Goal: Task Accomplishment & Management: Complete application form

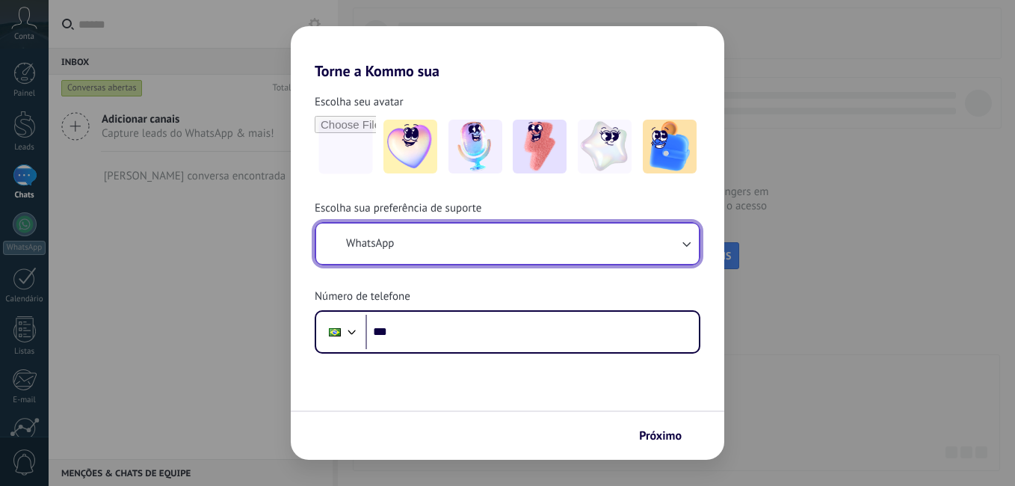
click at [464, 235] on button "WhatsApp" at bounding box center [507, 244] width 383 height 40
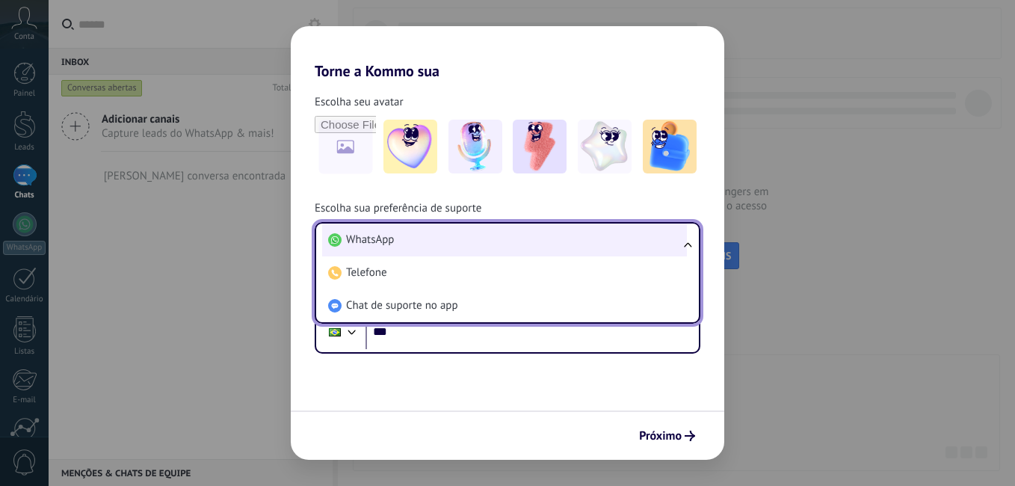
click at [423, 250] on li "WhatsApp" at bounding box center [504, 240] width 365 height 33
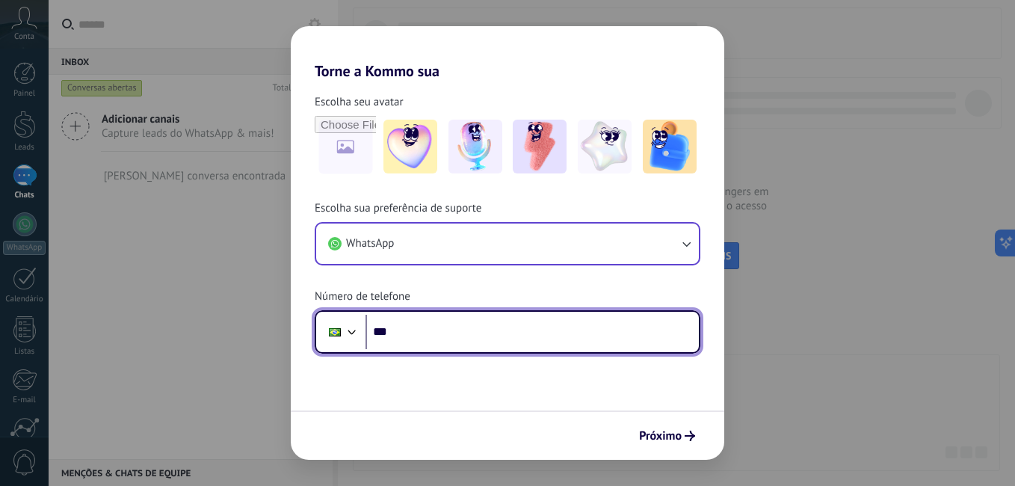
click at [434, 331] on input "***" at bounding box center [532, 332] width 333 height 34
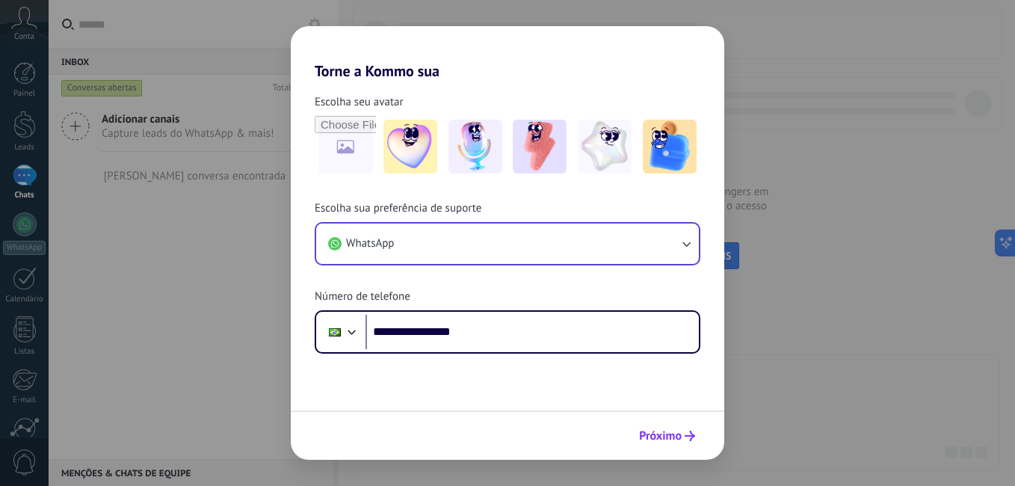
click at [663, 431] on span "Próximo" at bounding box center [660, 436] width 43 height 10
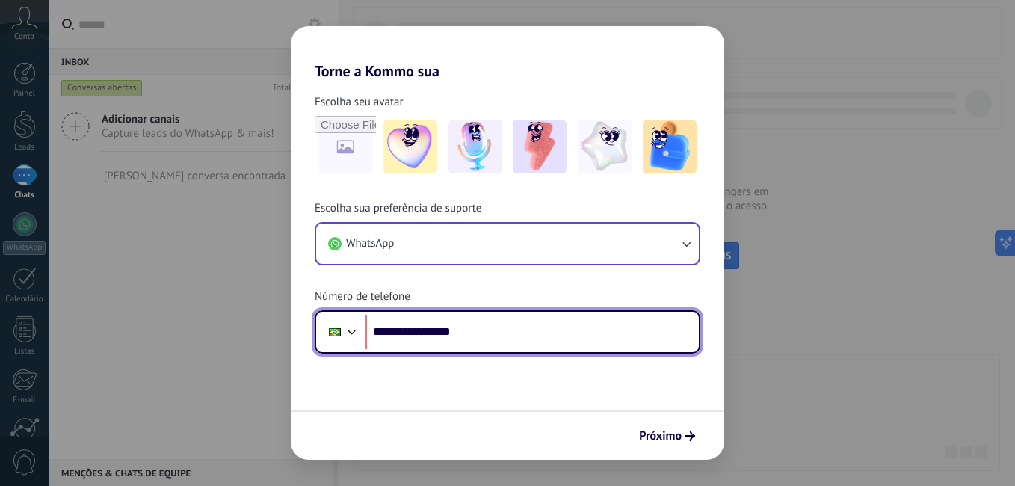
click at [419, 335] on input "**********" at bounding box center [532, 332] width 333 height 34
type input "**********"
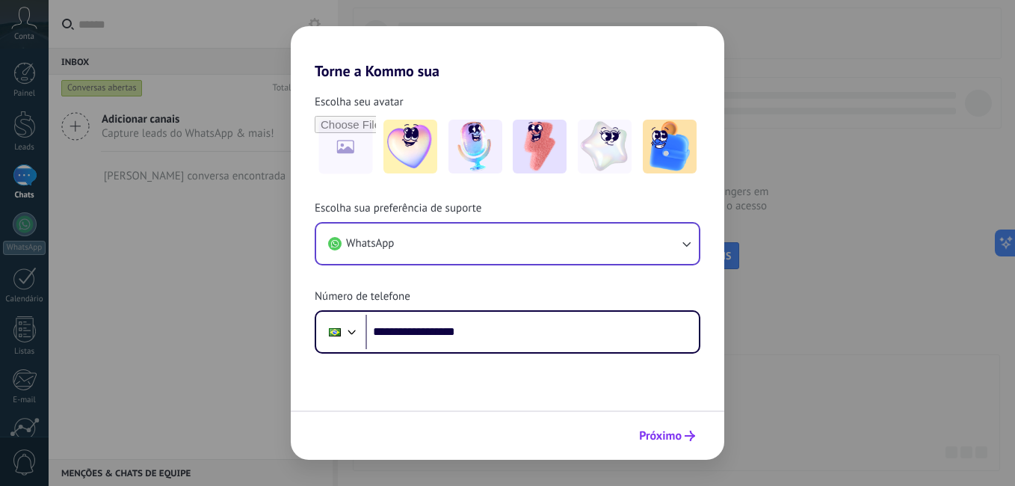
click at [668, 425] on button "Próximo" at bounding box center [667, 435] width 70 height 25
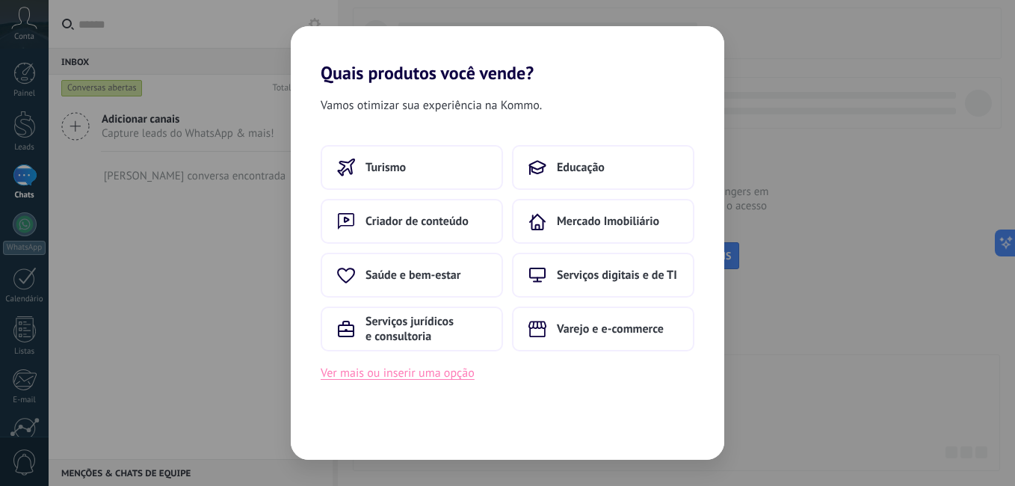
click at [434, 379] on button "Ver mais ou inserir uma opção" at bounding box center [398, 372] width 154 height 19
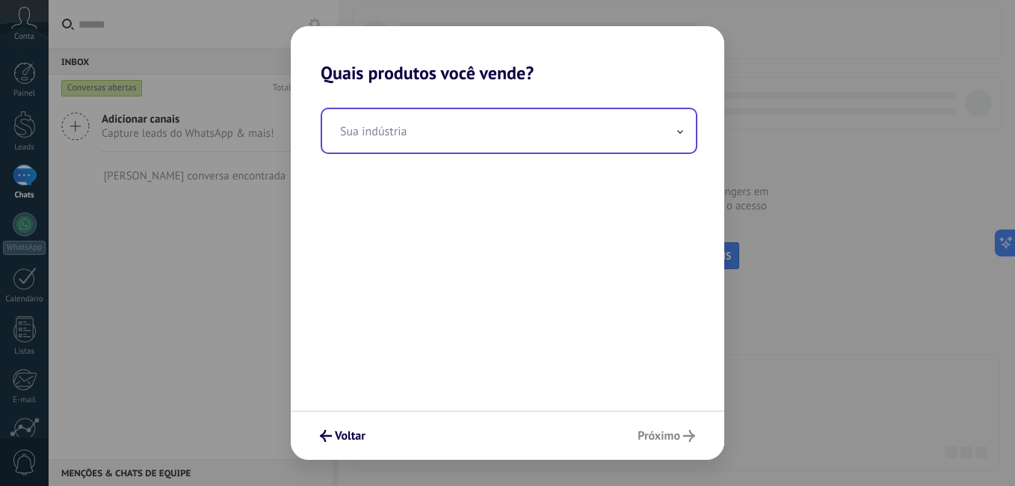
click at [407, 144] on input "text" at bounding box center [509, 130] width 374 height 43
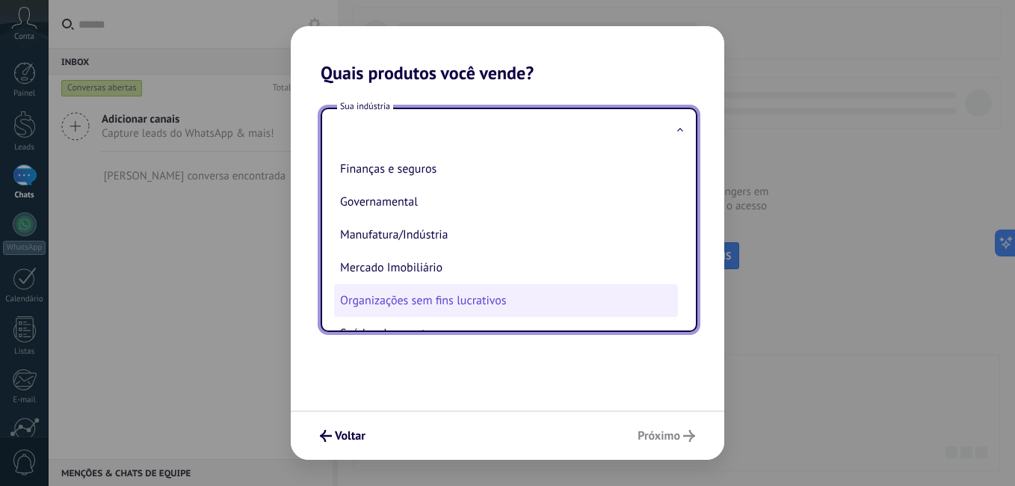
scroll to position [150, 0]
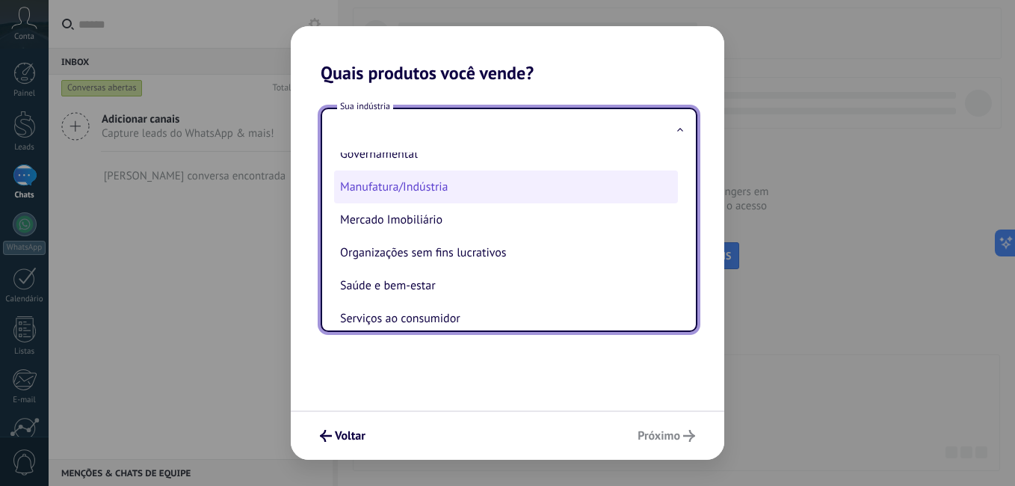
click at [425, 189] on li "Manufatura/Indústria" at bounding box center [506, 186] width 344 height 33
type input "**********"
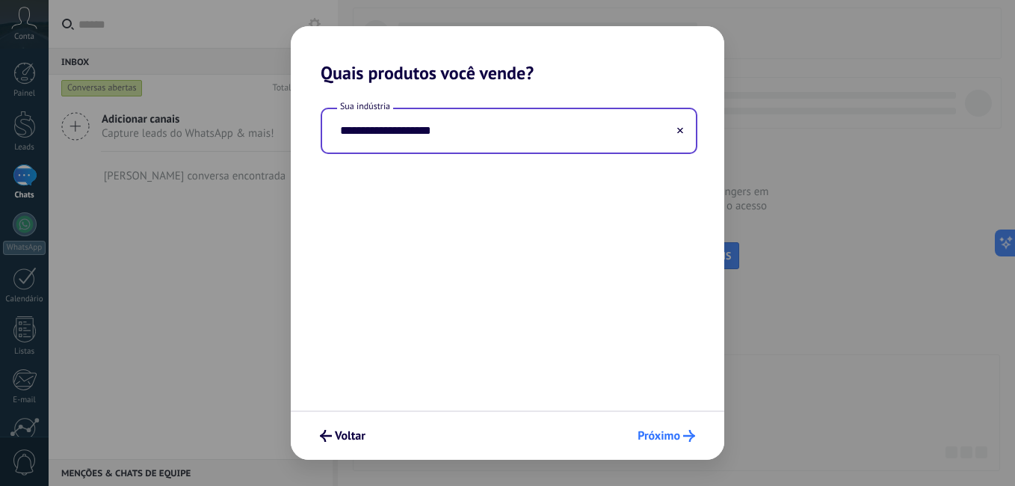
drag, startPoint x: 652, startPoint y: 420, endPoint x: 659, endPoint y: 431, distance: 13.5
click at [657, 428] on div "Voltar Próximo" at bounding box center [508, 434] width 434 height 49
click at [659, 431] on span "Próximo" at bounding box center [659, 436] width 43 height 10
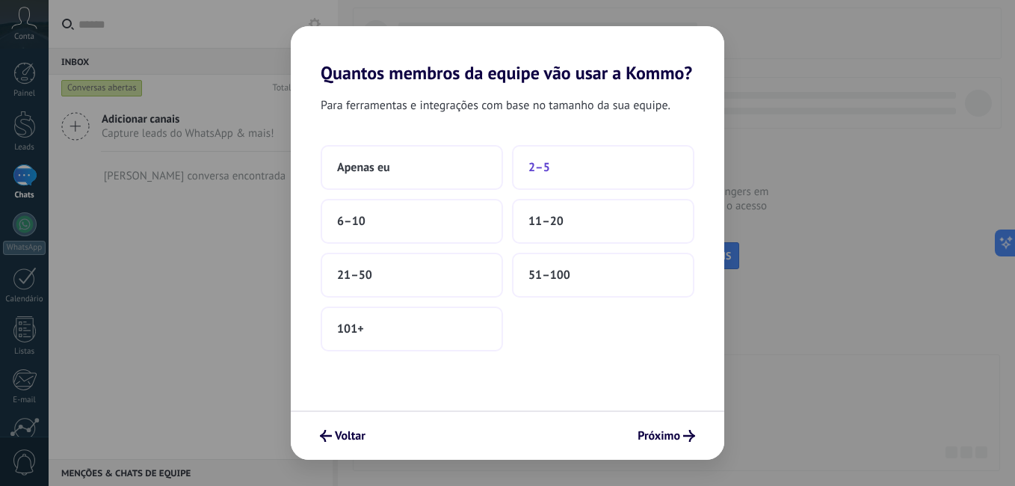
click at [607, 178] on button "2–5" at bounding box center [603, 167] width 182 height 45
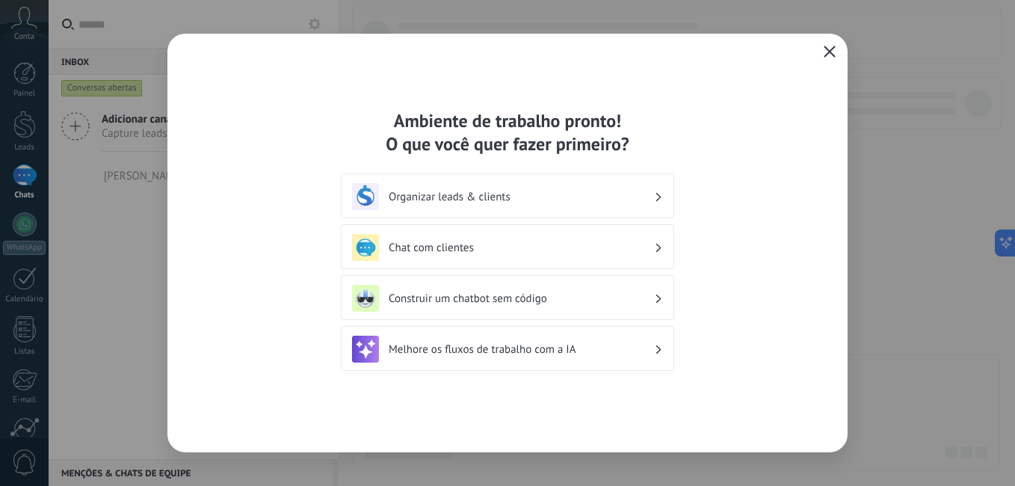
click at [457, 200] on h3 "Organizar leads & clients" at bounding box center [521, 197] width 265 height 14
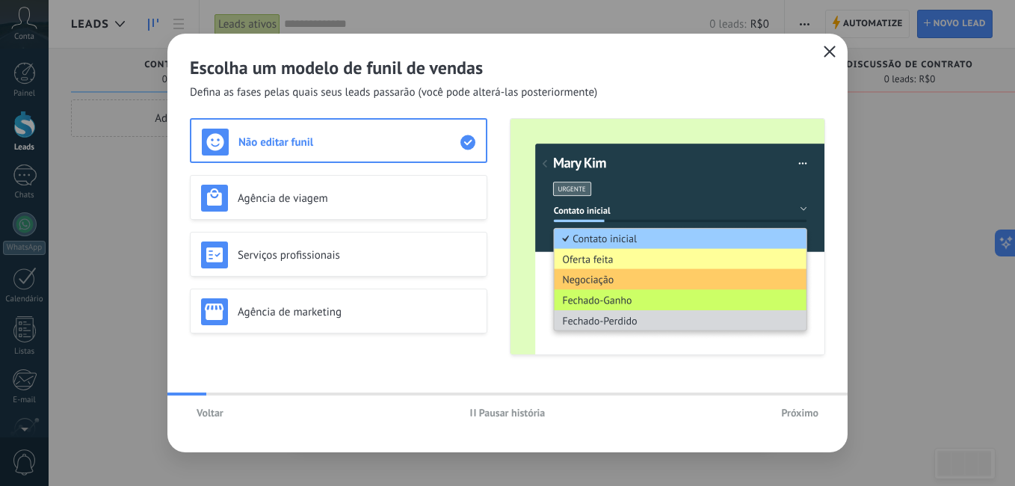
click at [806, 416] on span "Próximo" at bounding box center [799, 412] width 37 height 10
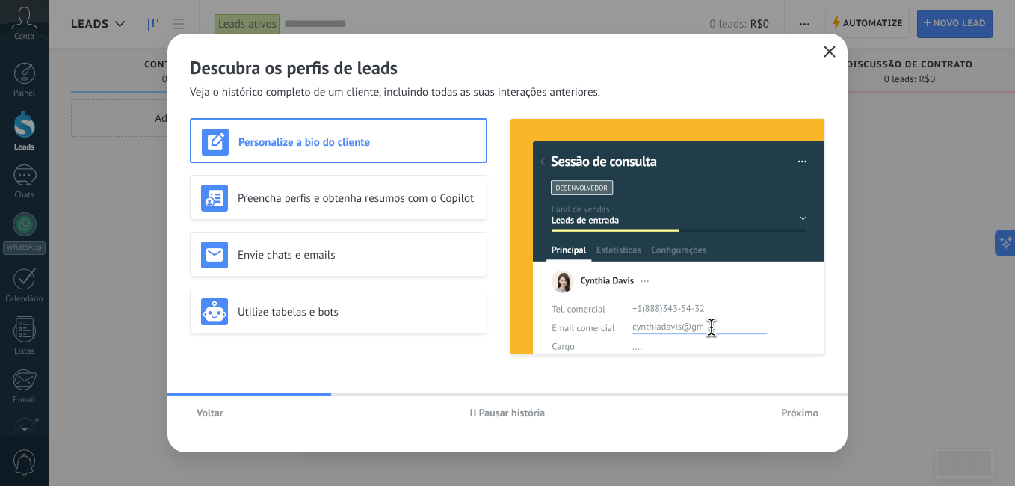
click at [806, 416] on span "Próximo" at bounding box center [799, 412] width 37 height 10
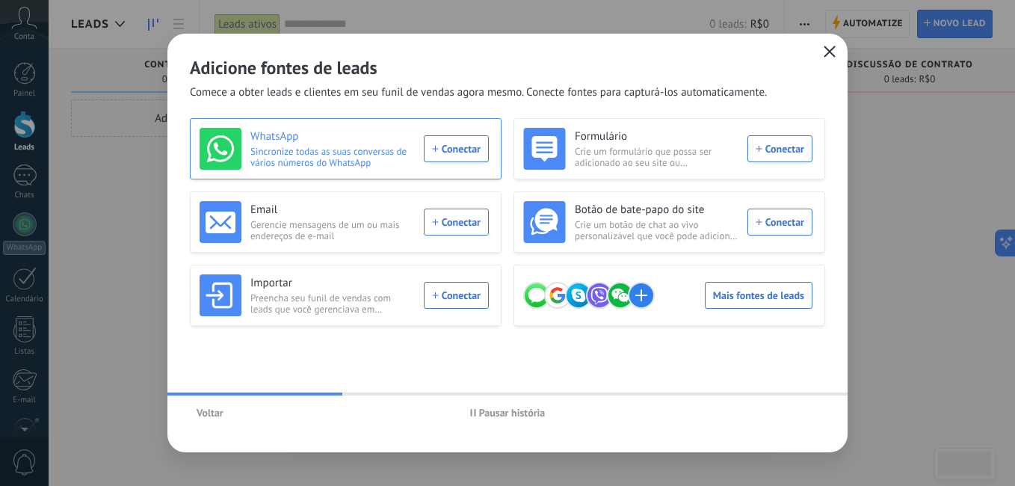
click at [473, 152] on div "WhatsApp Sincronize todas as suas conversas de vários números do WhatsApp Conec…" at bounding box center [344, 149] width 289 height 42
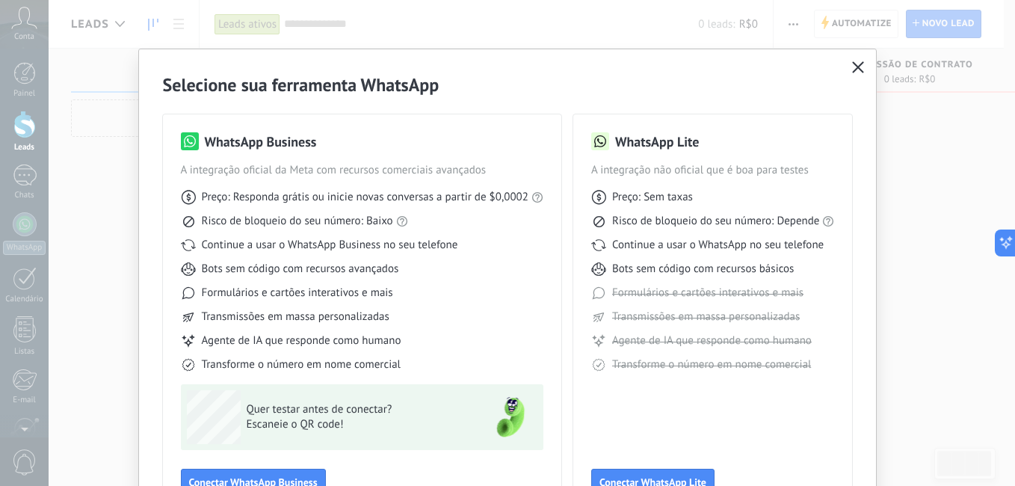
click at [853, 65] on icon "button" at bounding box center [858, 67] width 12 height 12
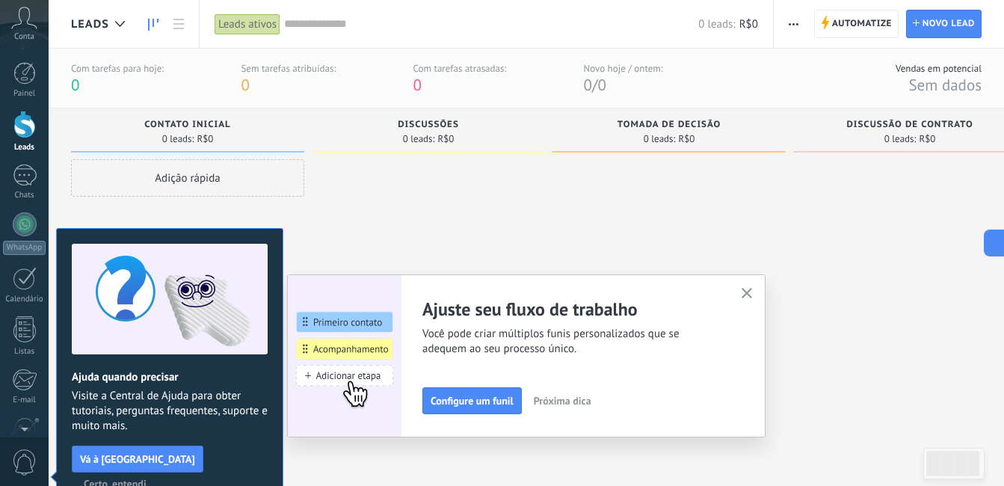
click at [25, 18] on icon at bounding box center [24, 18] width 26 height 22
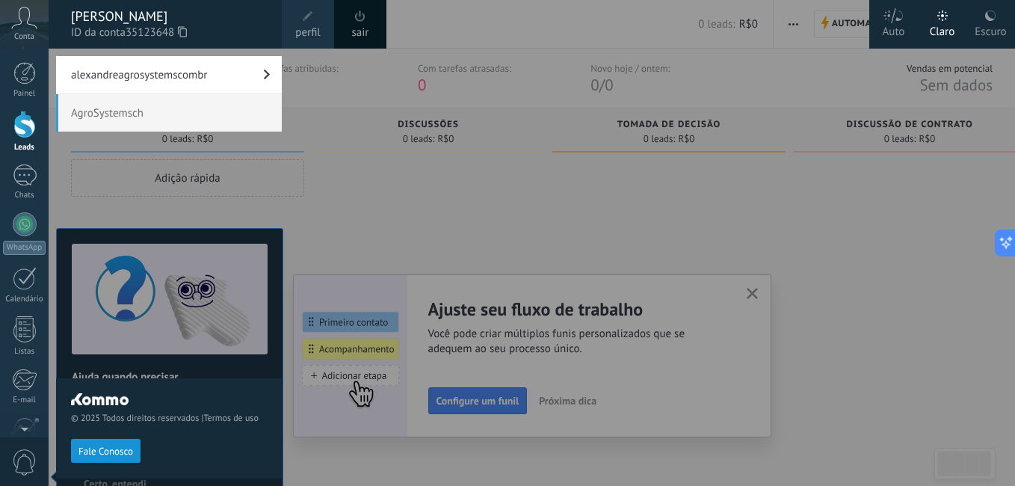
click at [112, 123] on span "AgroSystemsch" at bounding box center [169, 112] width 226 height 37
drag, startPoint x: 116, startPoint y: 117, endPoint x: 153, endPoint y: 82, distance: 51.3
click at [126, 108] on span "AgroSystemsch" at bounding box center [169, 112] width 226 height 37
click at [153, 81] on link "alexandreagrosystemscombr" at bounding box center [169, 74] width 226 height 37
